Goal: Task Accomplishment & Management: Manage account settings

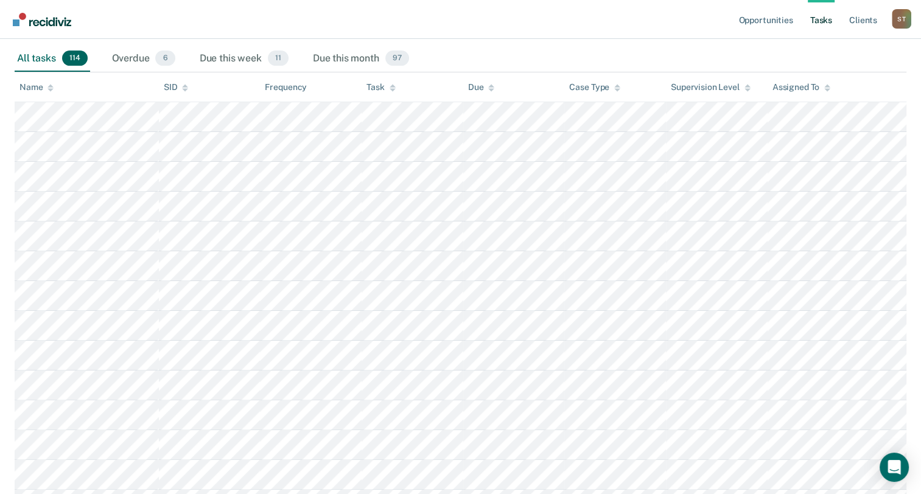
scroll to position [61, 0]
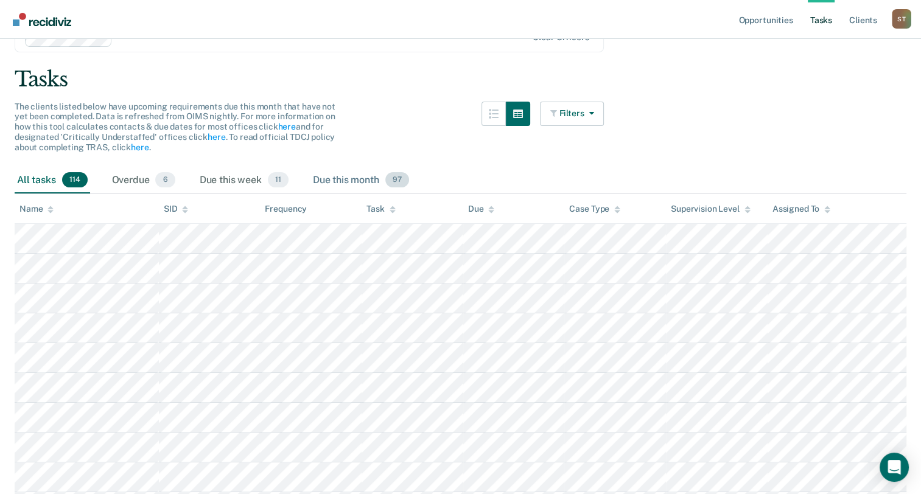
click at [351, 175] on div "Due this month 97" at bounding box center [360, 180] width 101 height 27
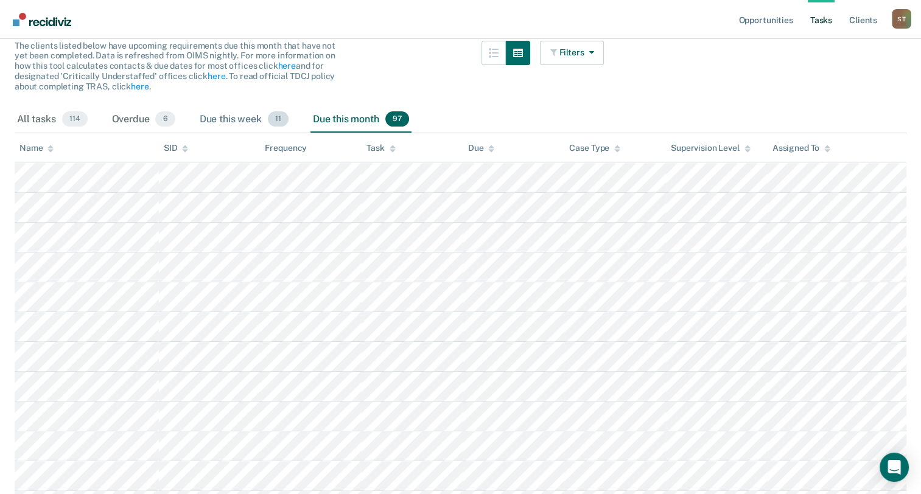
click at [215, 118] on div "Due this week 11" at bounding box center [244, 120] width 94 height 27
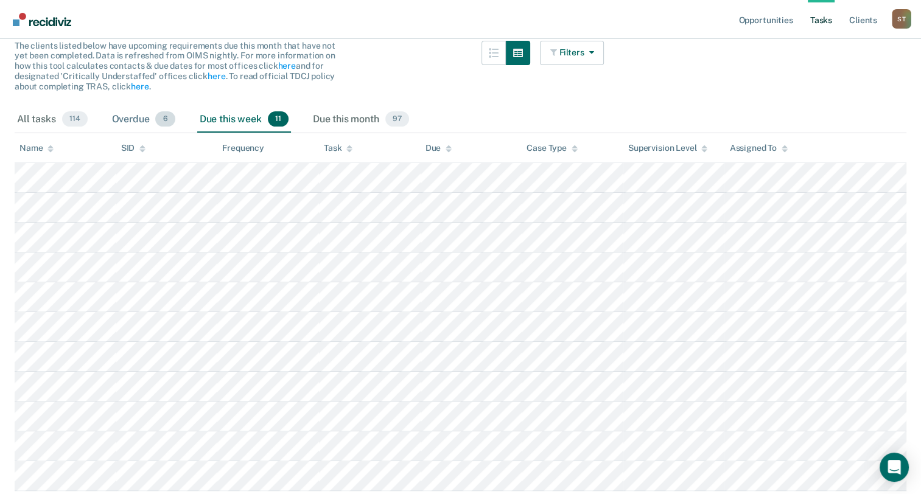
click at [149, 114] on div "Overdue 6" at bounding box center [144, 120] width 68 height 27
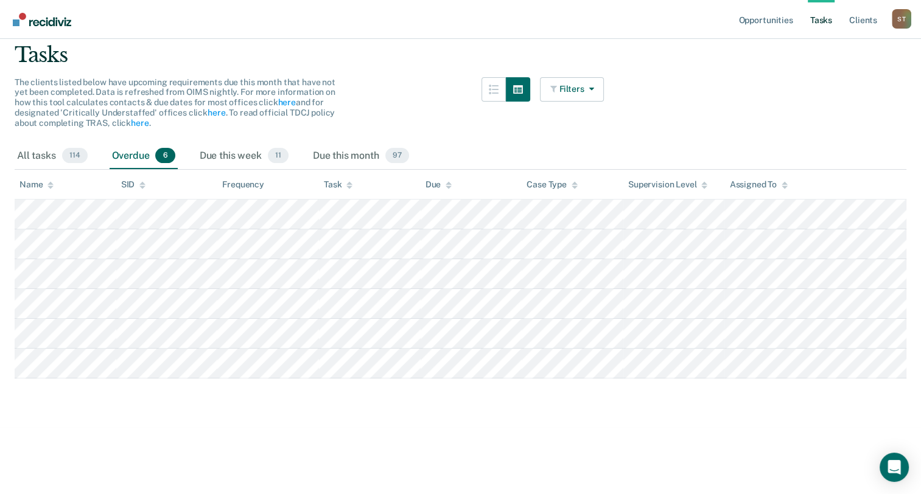
scroll to position [85, 0]
click at [337, 153] on div "Due this month 97" at bounding box center [360, 157] width 101 height 27
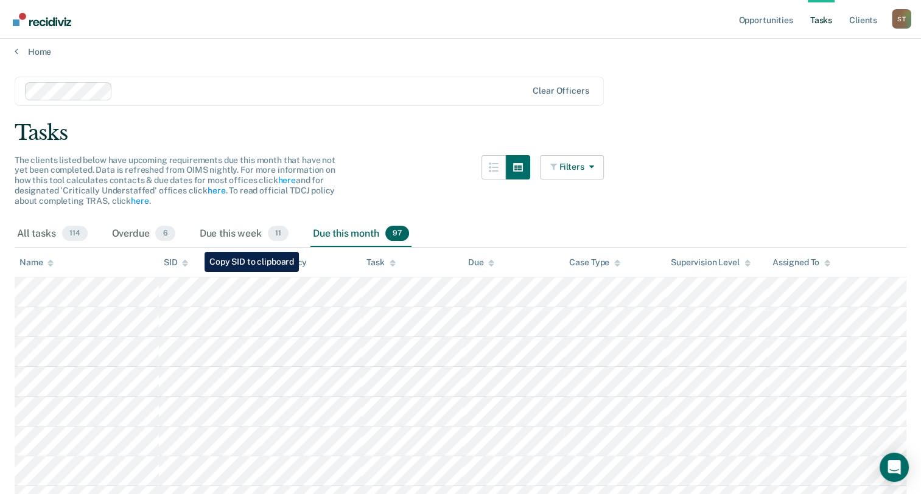
scroll to position [0, 0]
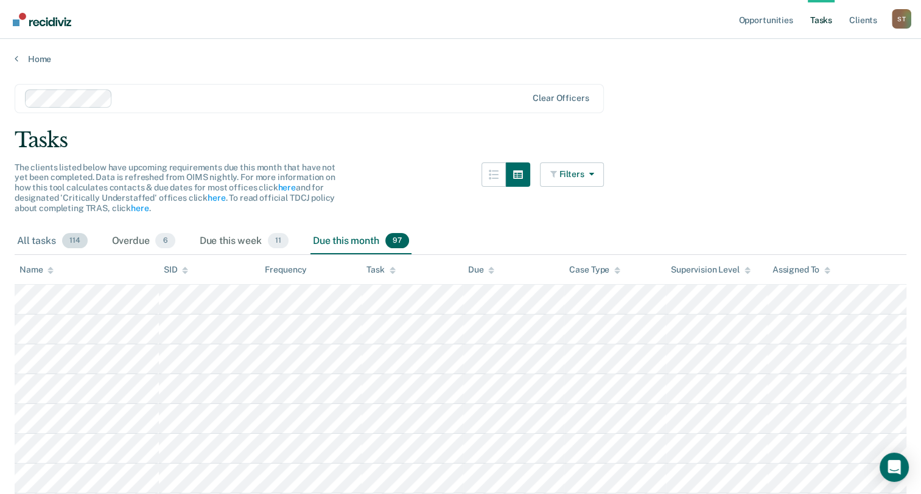
click at [54, 241] on div "All tasks 114" at bounding box center [52, 241] width 75 height 27
click at [16, 58] on icon at bounding box center [17, 59] width 4 height 10
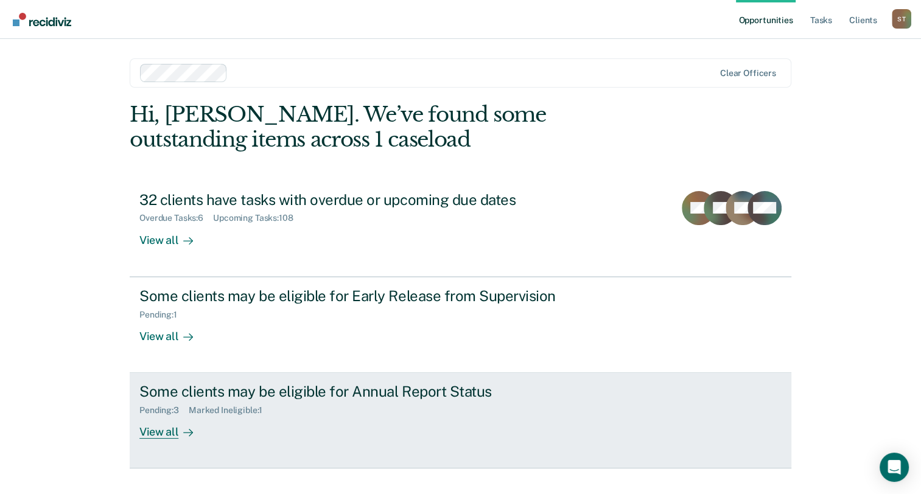
click at [183, 428] on icon at bounding box center [188, 433] width 10 height 10
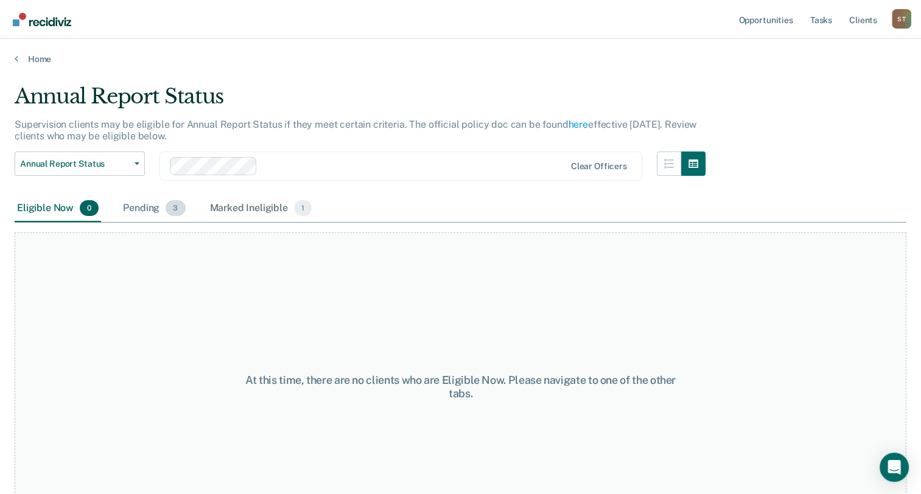
click at [131, 203] on div "Pending 3" at bounding box center [154, 208] width 67 height 27
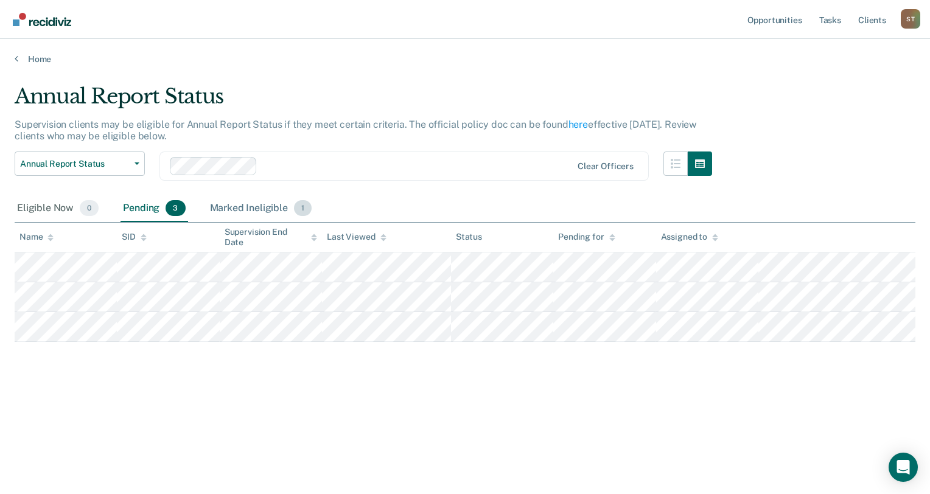
click at [253, 202] on div "Marked Ineligible 1" at bounding box center [261, 208] width 107 height 27
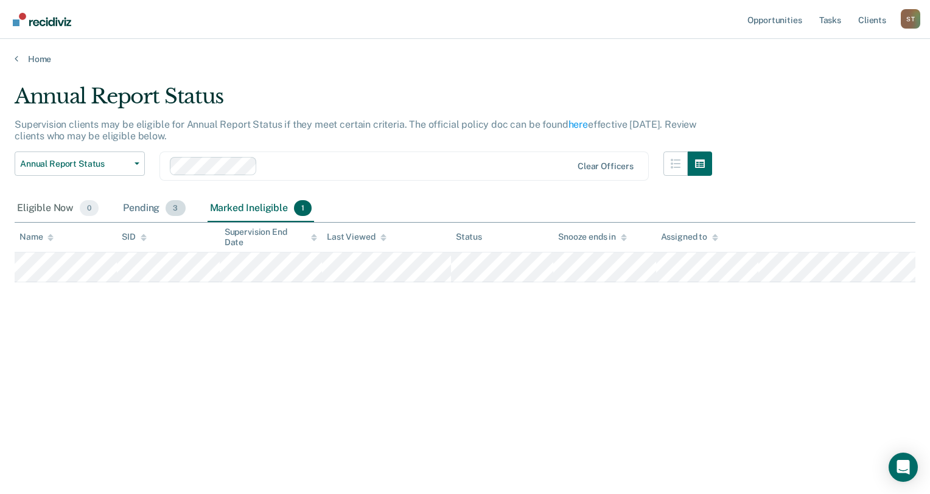
click at [124, 204] on div "Pending 3" at bounding box center [154, 208] width 67 height 27
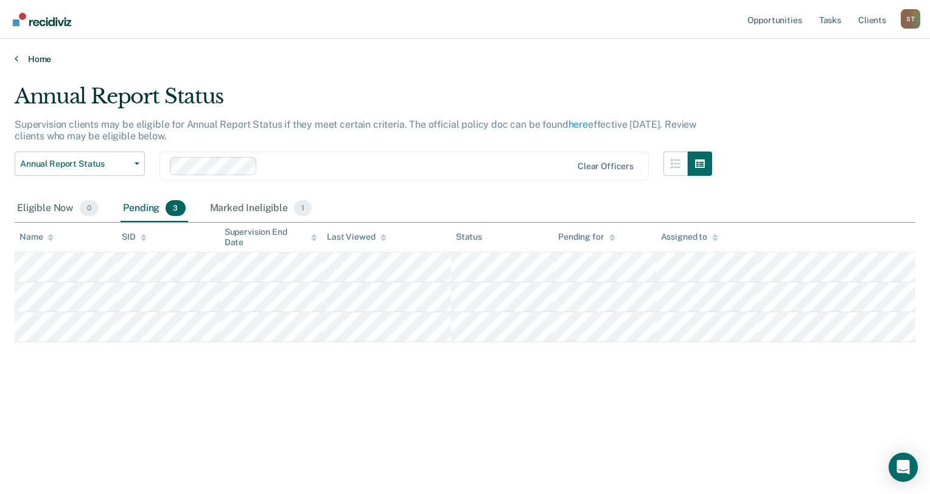
click at [18, 58] on link "Home" at bounding box center [465, 59] width 901 height 11
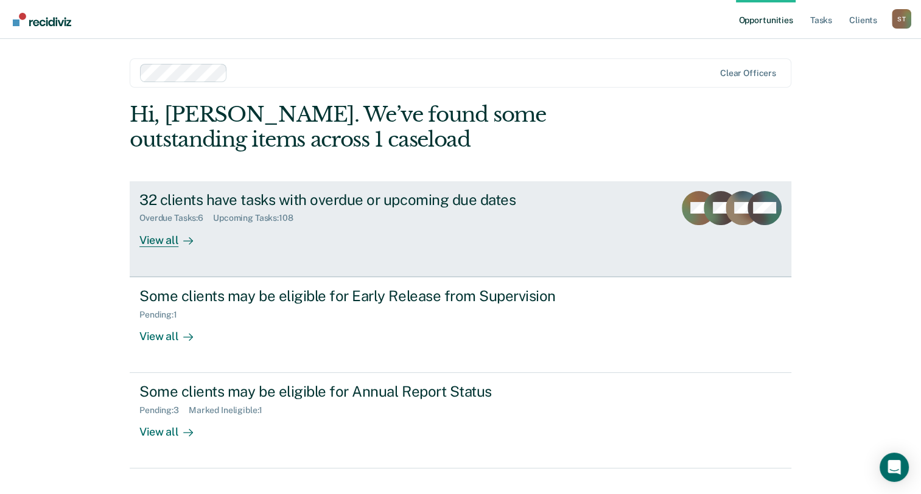
click at [164, 234] on div "View all" at bounding box center [173, 235] width 68 height 24
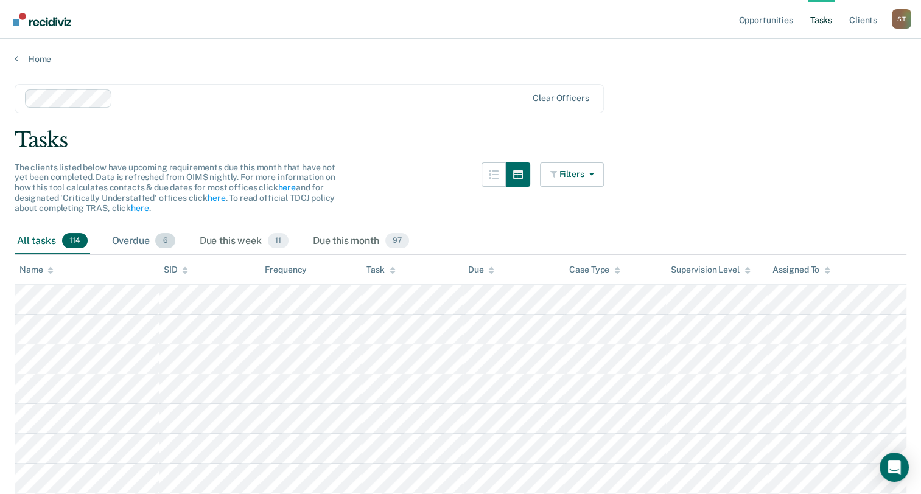
click at [135, 239] on div "Overdue 6" at bounding box center [144, 241] width 68 height 27
